Goal: Navigation & Orientation: Find specific page/section

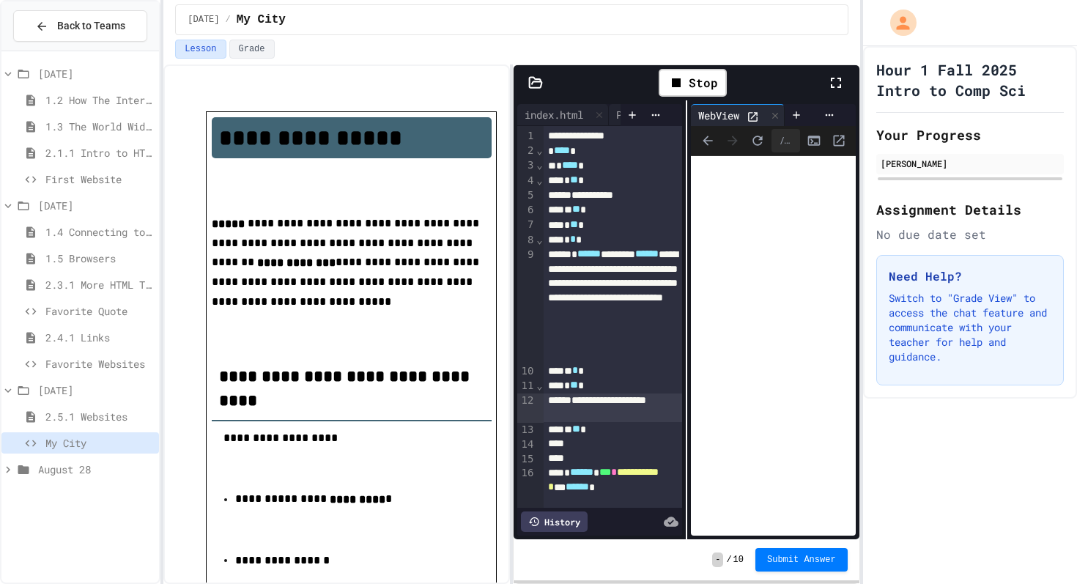
scroll to position [1103, 0]
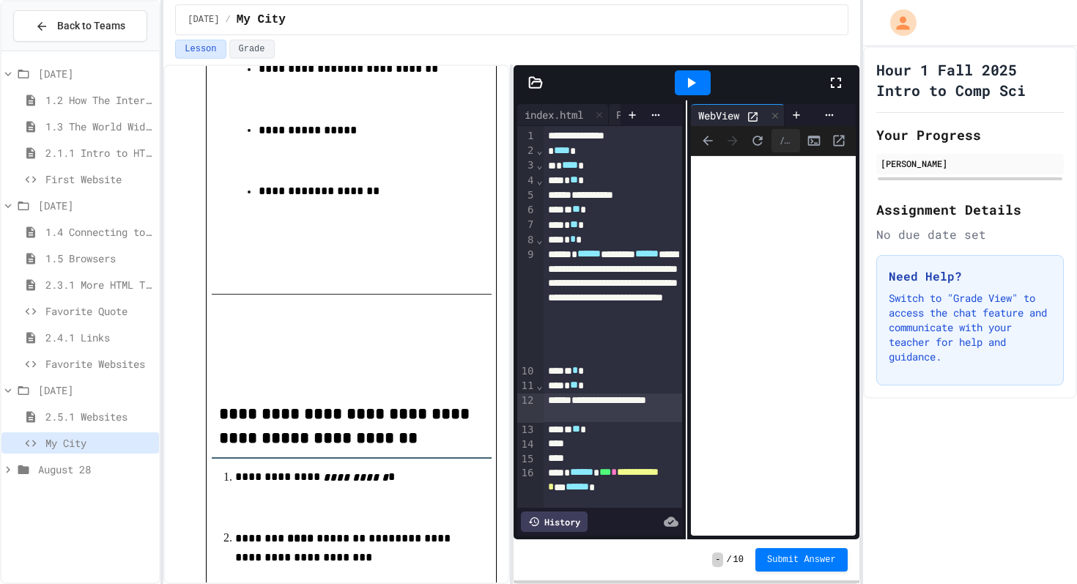
click at [839, 84] on icon at bounding box center [836, 83] width 10 height 10
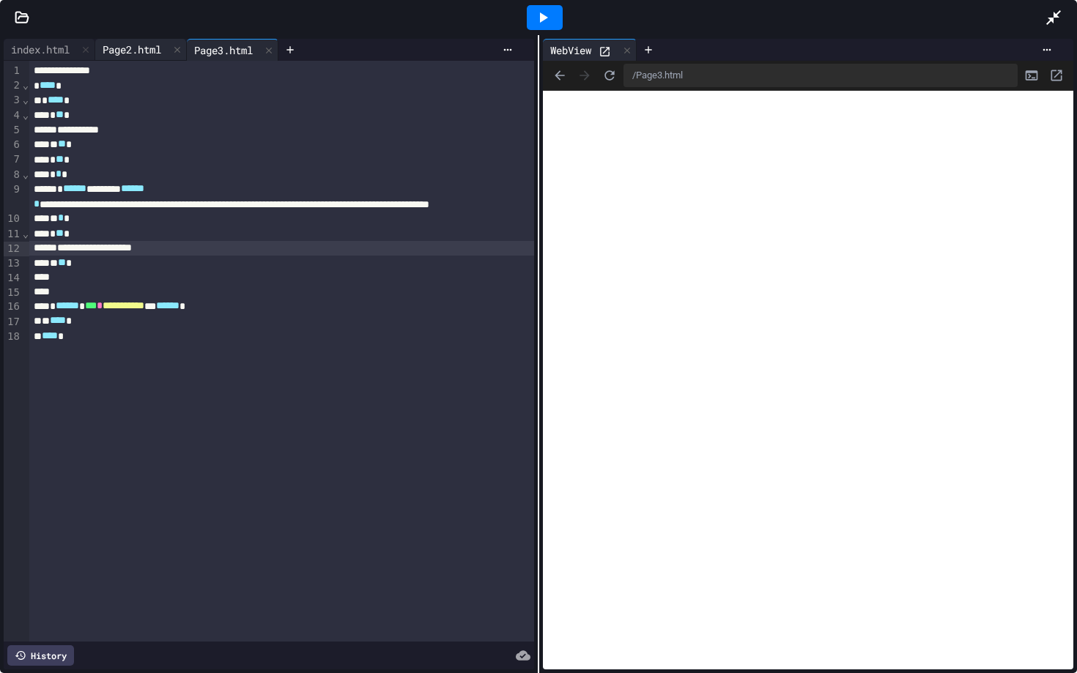
click at [131, 58] on div "Page2.html" at bounding box center [141, 50] width 92 height 22
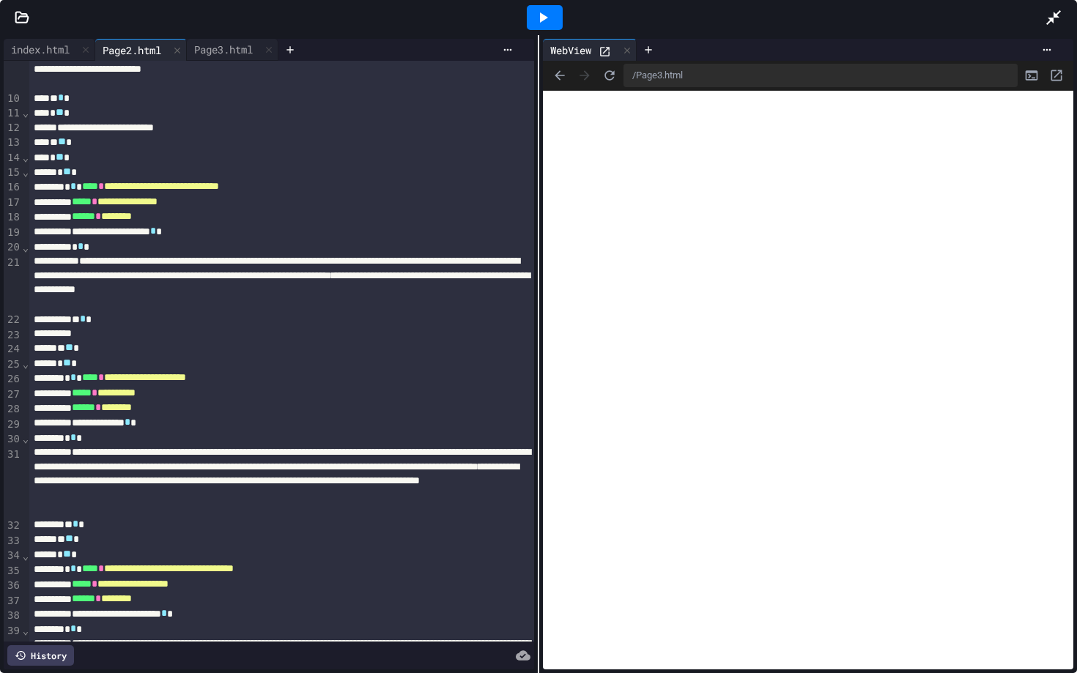
scroll to position [0, 0]
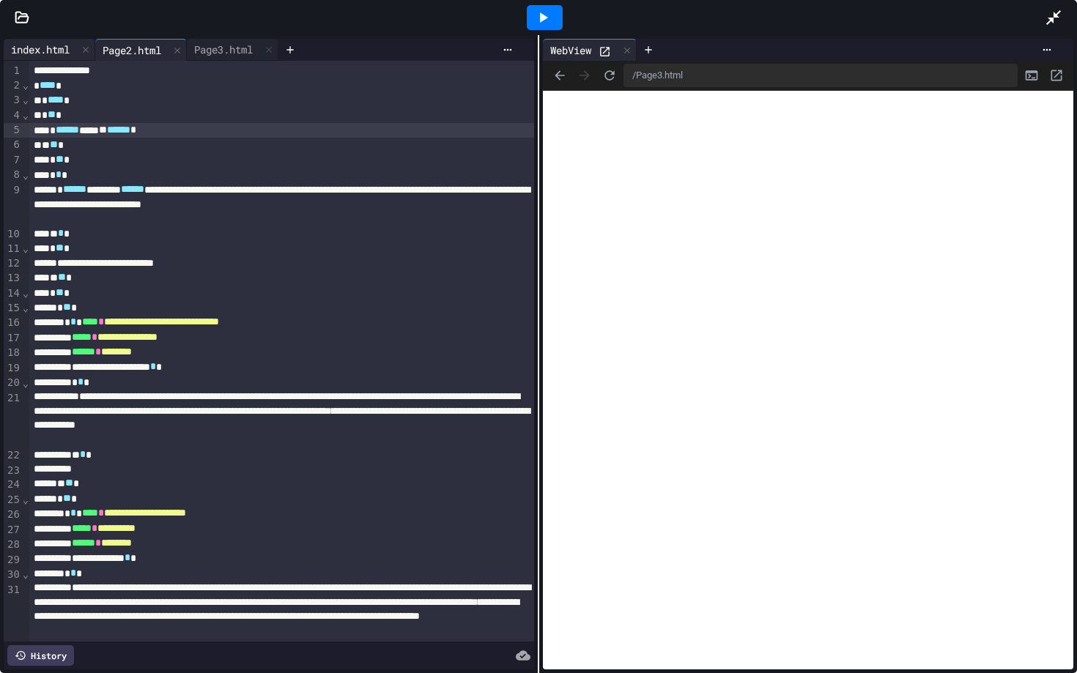
click at [34, 44] on div "index.html" at bounding box center [40, 49] width 73 height 15
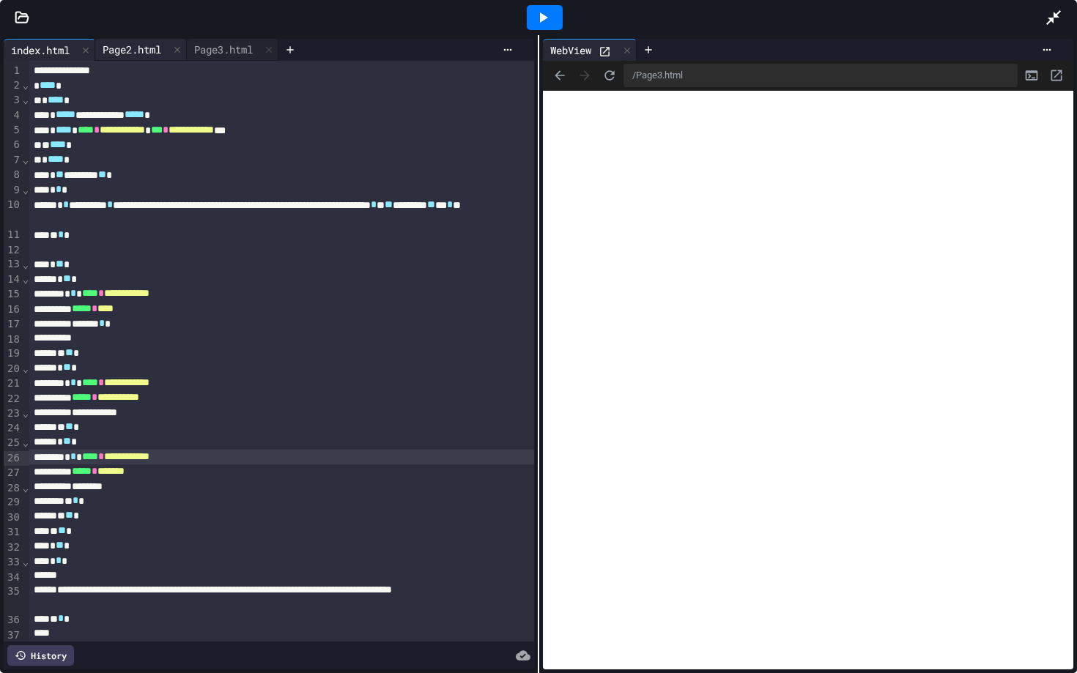
click at [125, 56] on div "Page2.html" at bounding box center [131, 49] width 73 height 15
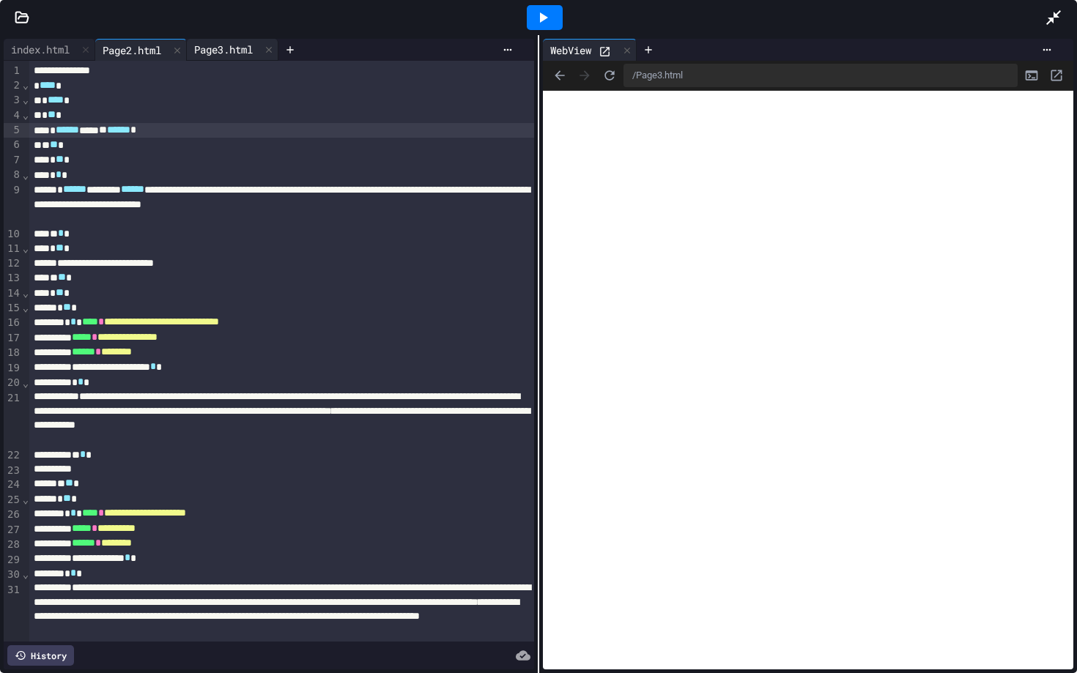
click at [215, 54] on div "Page3.html" at bounding box center [223, 49] width 73 height 15
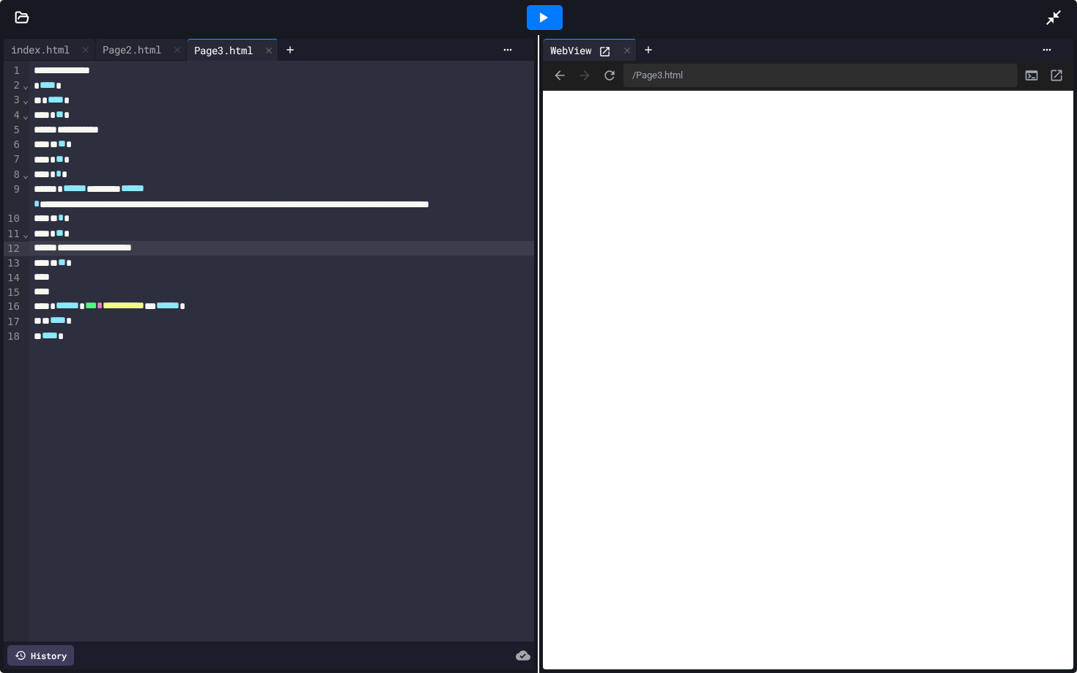
click at [563, 73] on icon "Back" at bounding box center [559, 75] width 15 height 15
click at [557, 74] on icon "Back" at bounding box center [560, 75] width 10 height 10
click at [102, 275] on div at bounding box center [281, 277] width 505 height 15
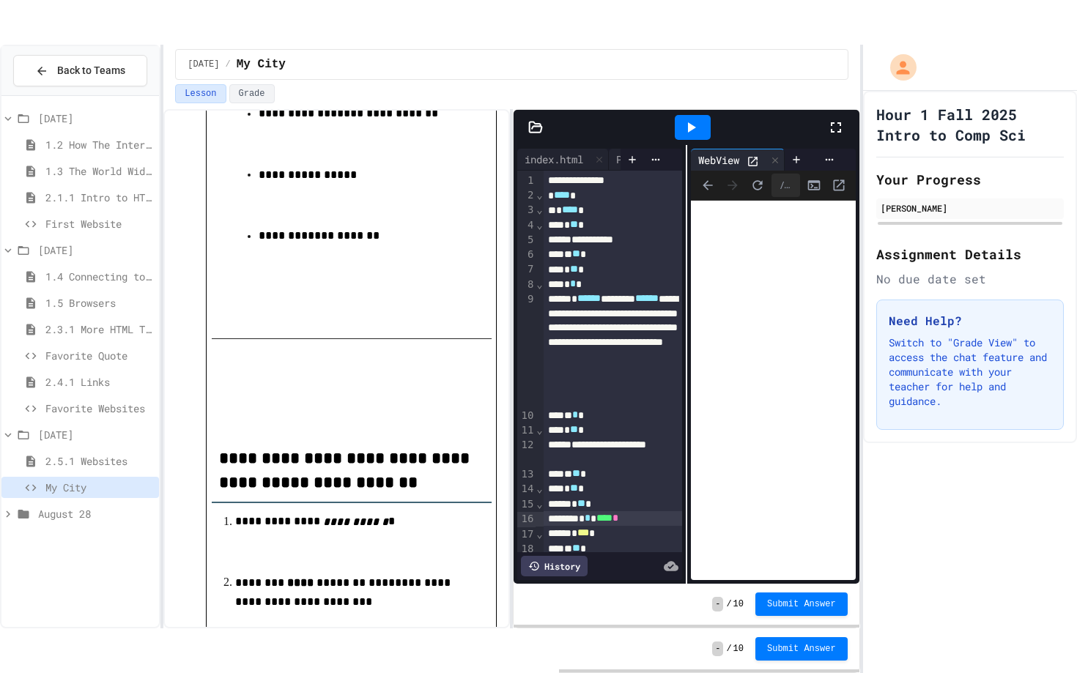
scroll to position [7, 0]
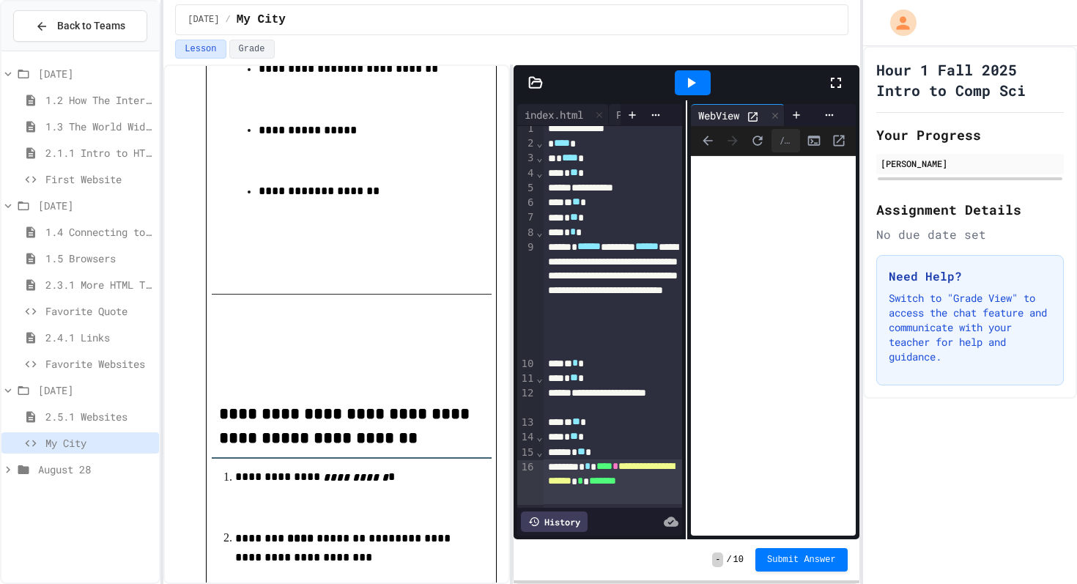
click at [837, 79] on icon at bounding box center [836, 83] width 18 height 18
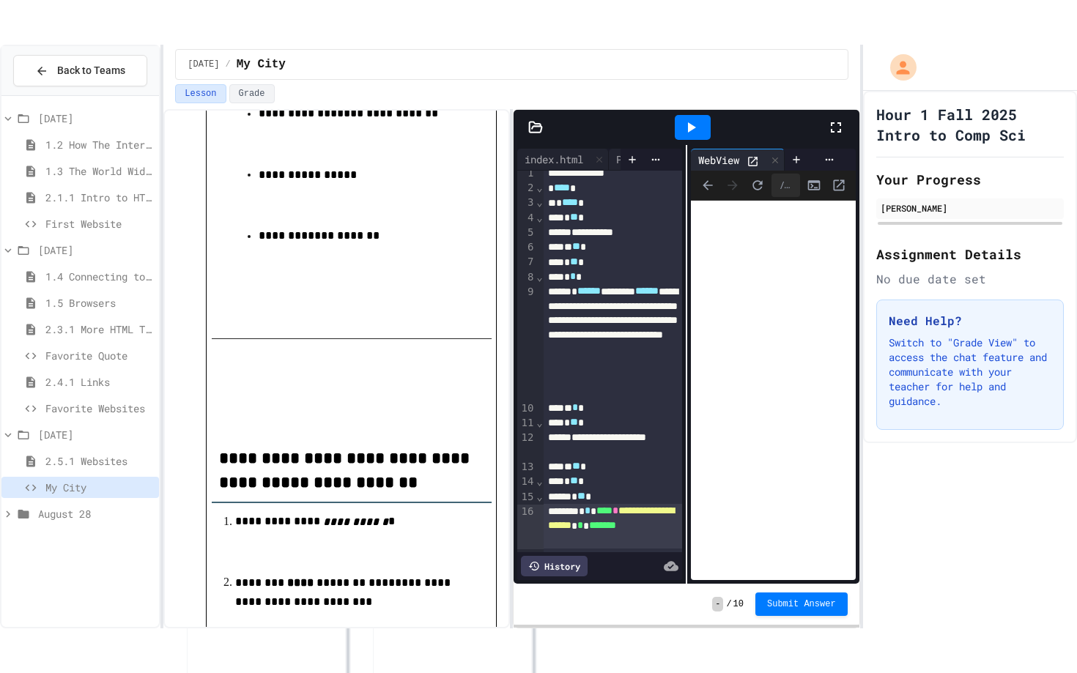
scroll to position [0, 0]
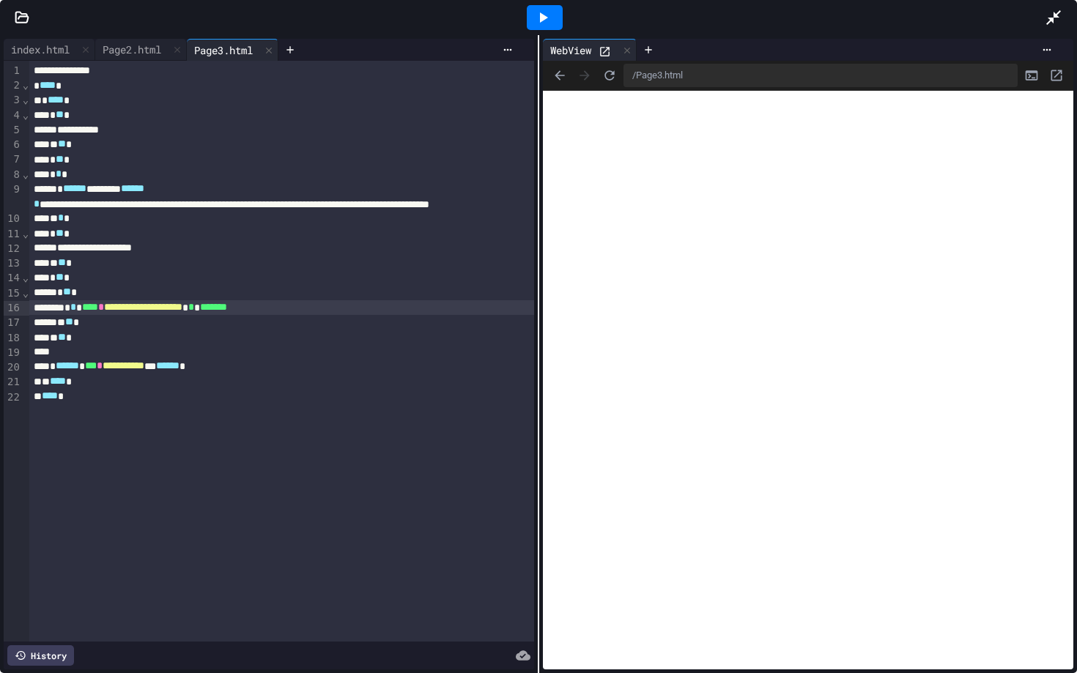
click at [327, 310] on div "**********" at bounding box center [281, 307] width 505 height 15
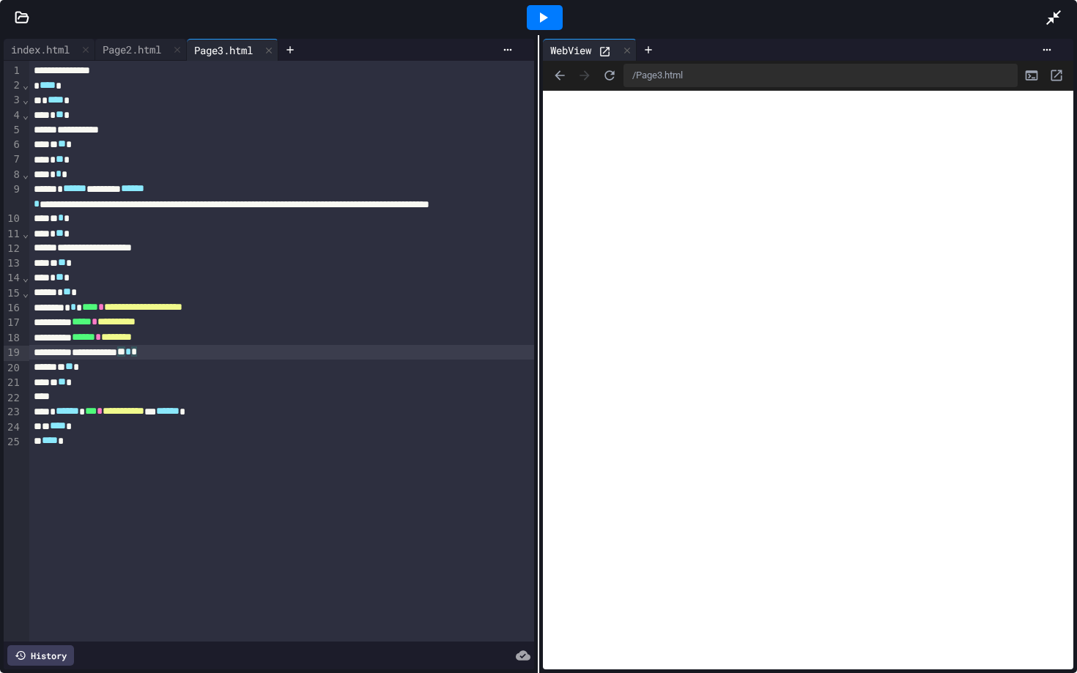
click at [557, 71] on icon "Back" at bounding box center [559, 75] width 15 height 15
click at [557, 72] on icon "Back" at bounding box center [559, 75] width 15 height 15
click at [556, 75] on icon "Back" at bounding box center [560, 75] width 10 height 10
click at [210, 359] on div "**********" at bounding box center [281, 352] width 505 height 15
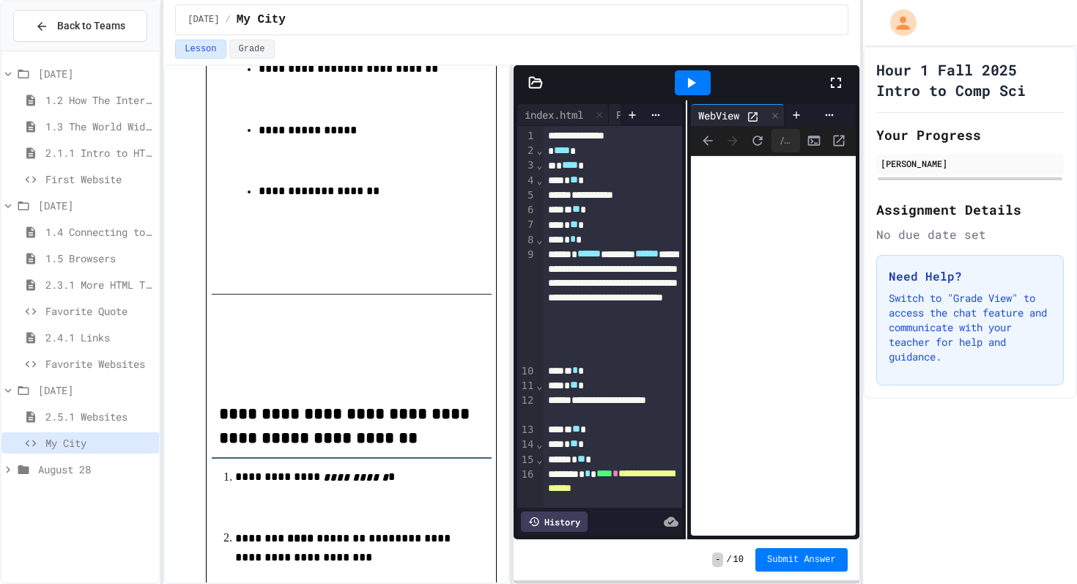
click at [840, 79] on icon at bounding box center [836, 83] width 10 height 10
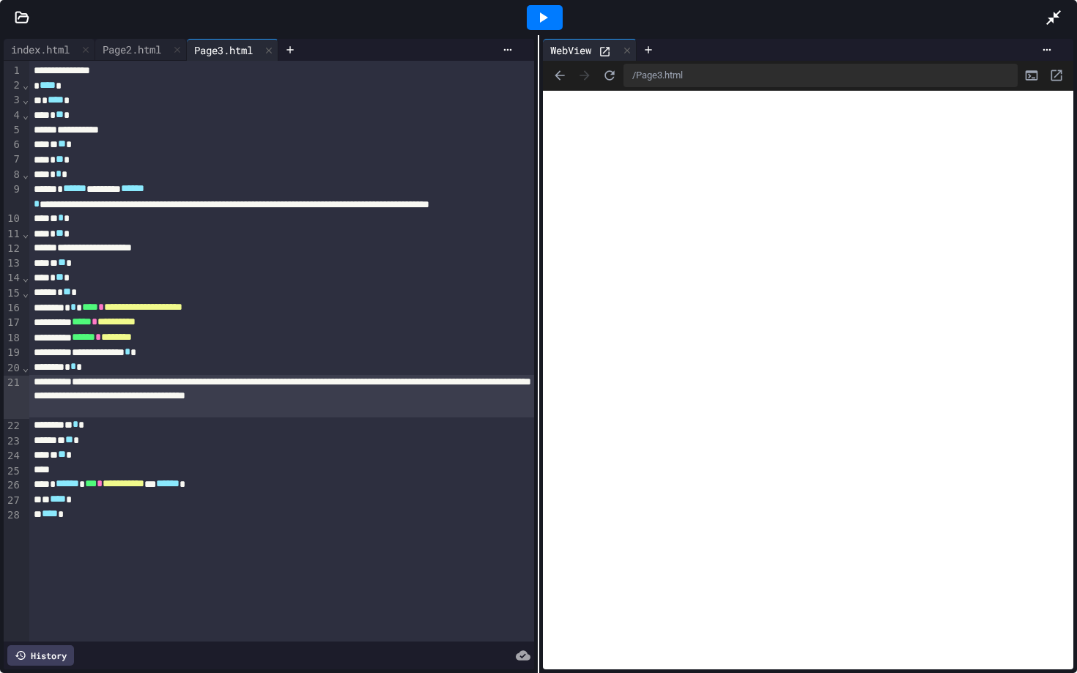
click at [166, 416] on div "**********" at bounding box center [281, 396] width 505 height 43
